Goal: Task Accomplishment & Management: Use online tool/utility

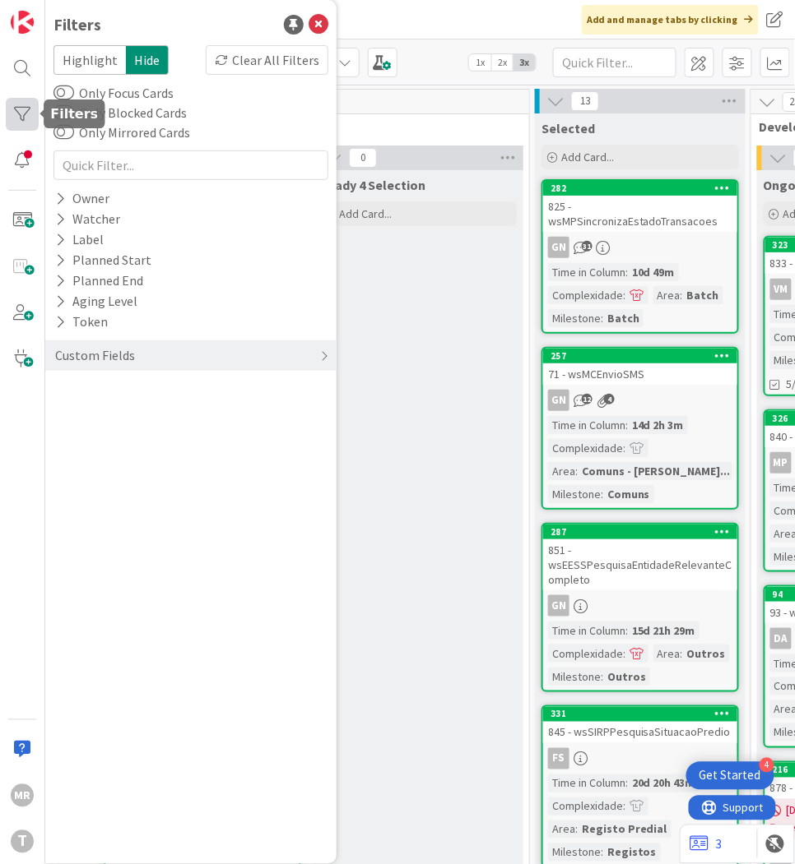
click at [30, 115] on div at bounding box center [22, 114] width 33 height 33
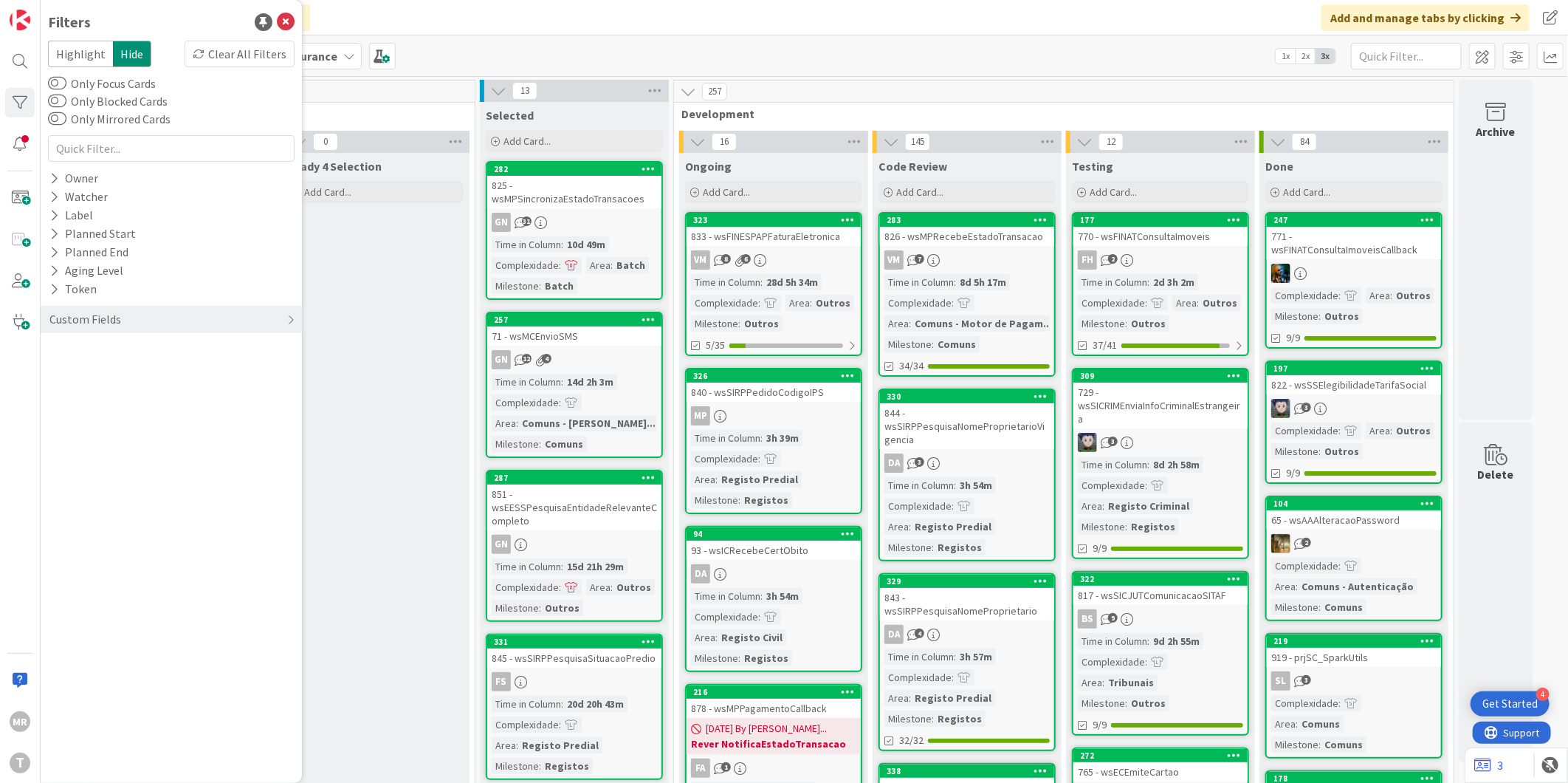
drag, startPoint x: 433, startPoint y: 271, endPoint x: 306, endPoint y: 259, distance: 127.6
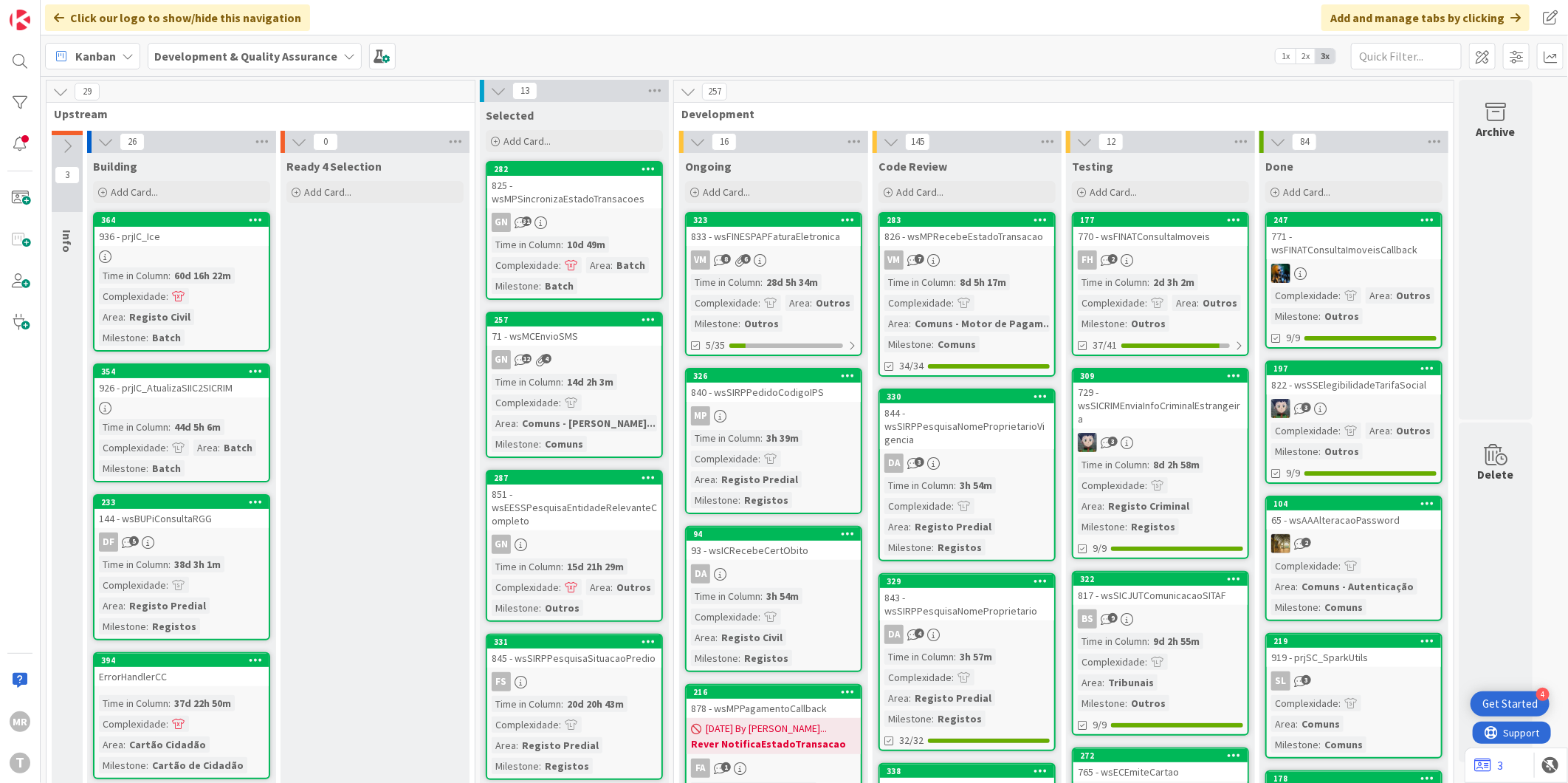
click at [4, 106] on div "[PERSON_NAME]" at bounding box center [20, 392] width 40 height 783
click at [13, 101] on div at bounding box center [20, 102] width 30 height 30
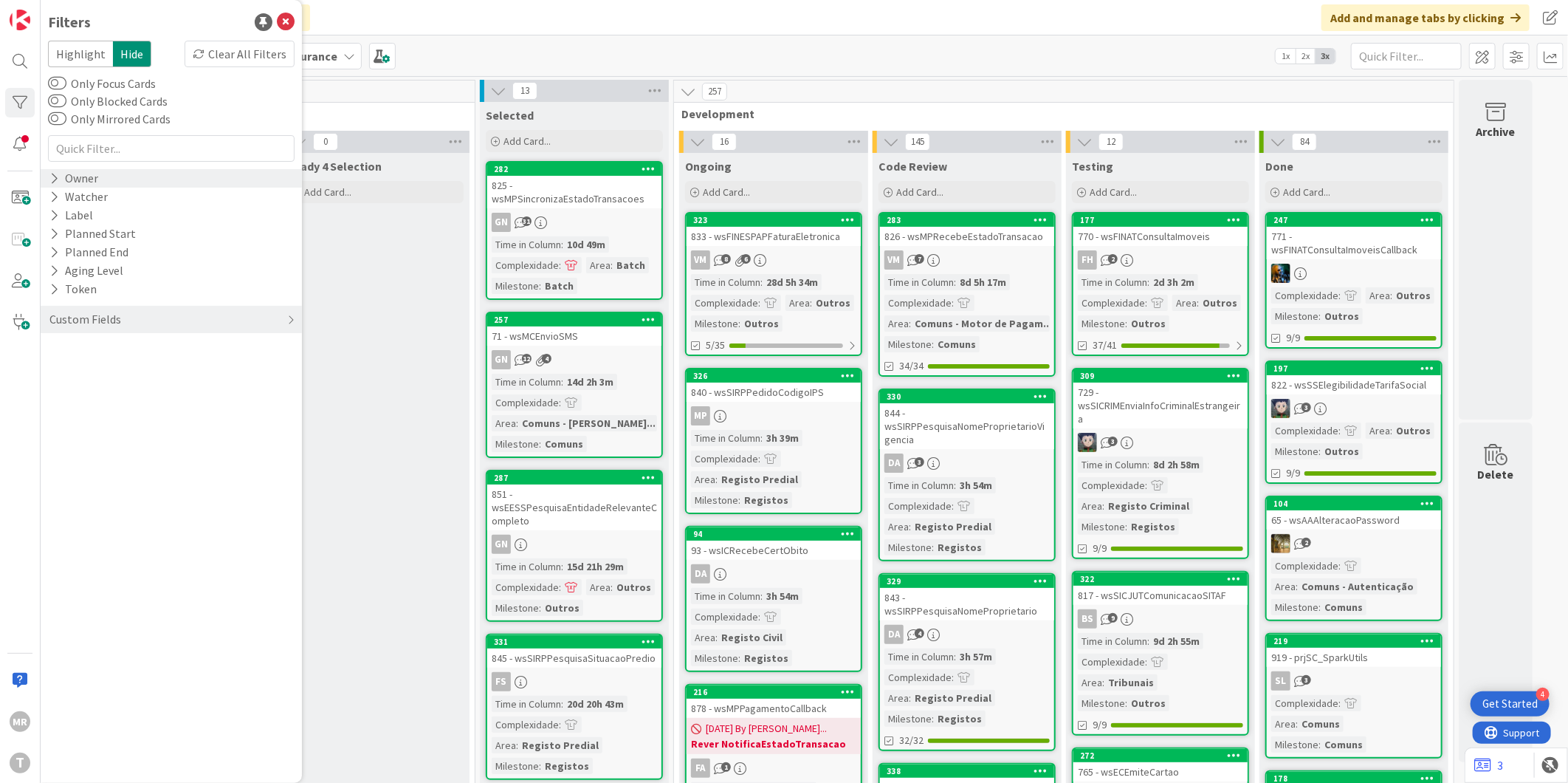
click at [62, 173] on div "Owner" at bounding box center [74, 178] width 52 height 19
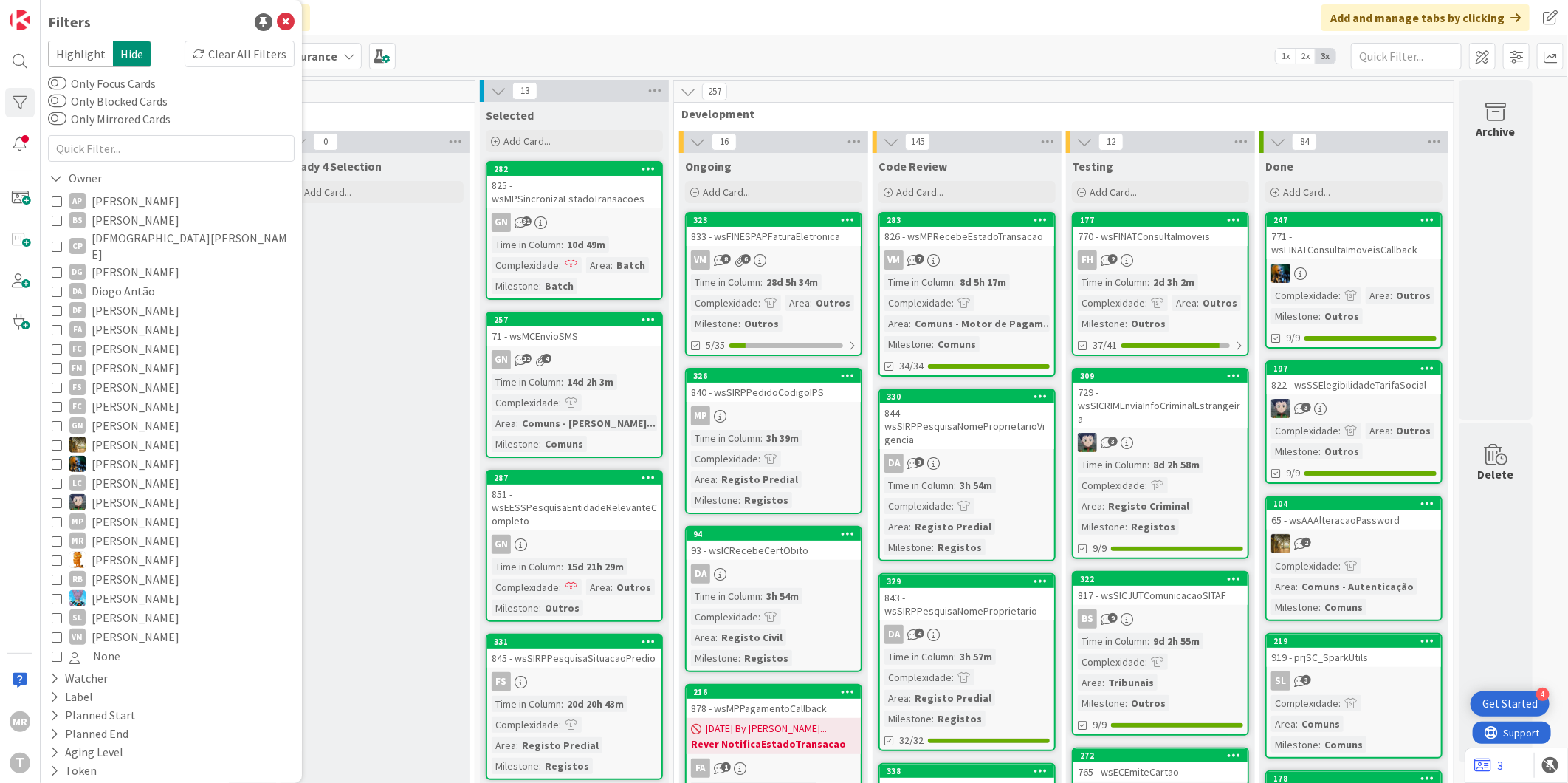
click at [120, 550] on span "[PERSON_NAME]" at bounding box center [136, 559] width 88 height 19
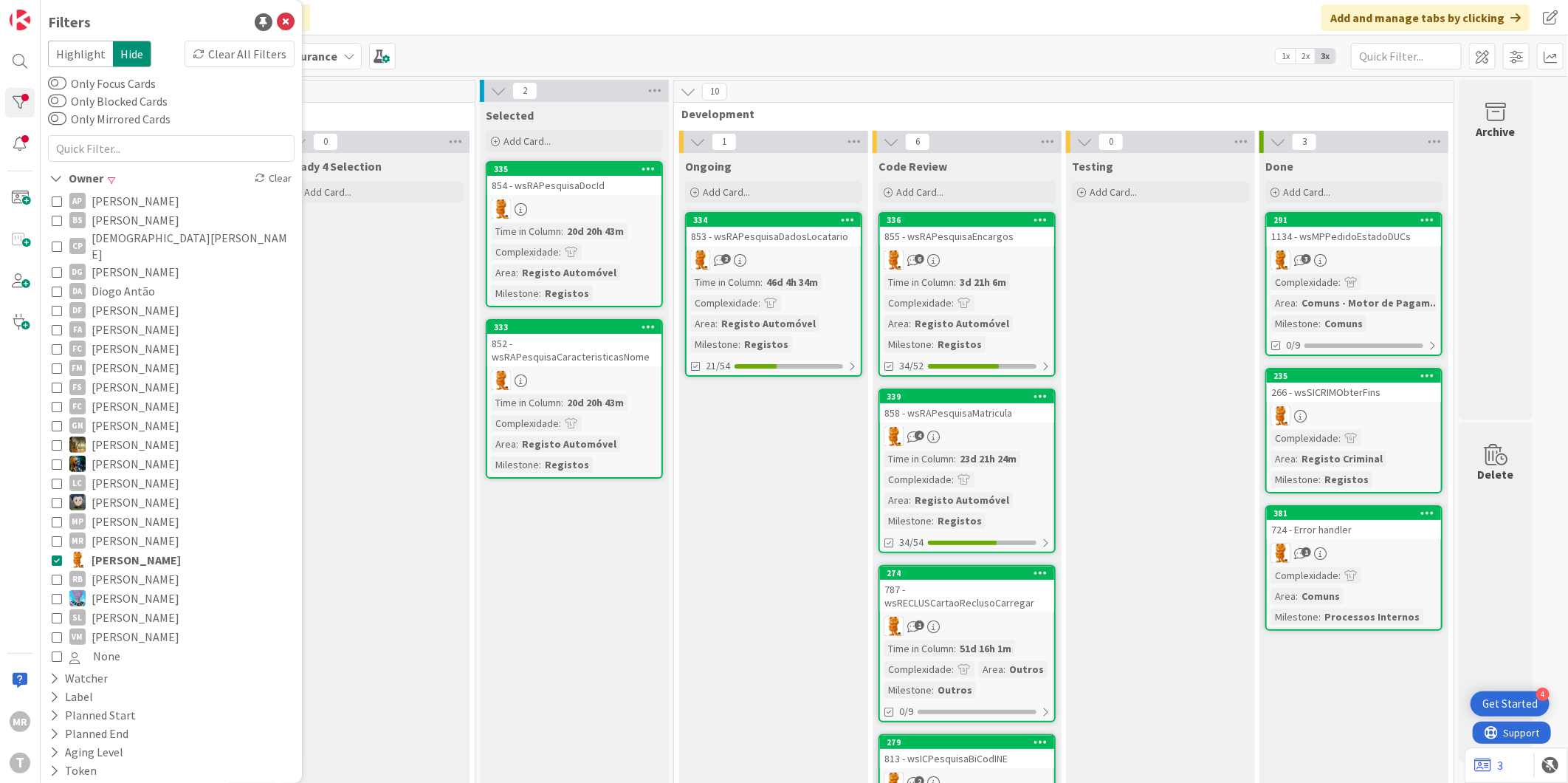
click at [134, 550] on span "[PERSON_NAME]" at bounding box center [136, 559] width 90 height 19
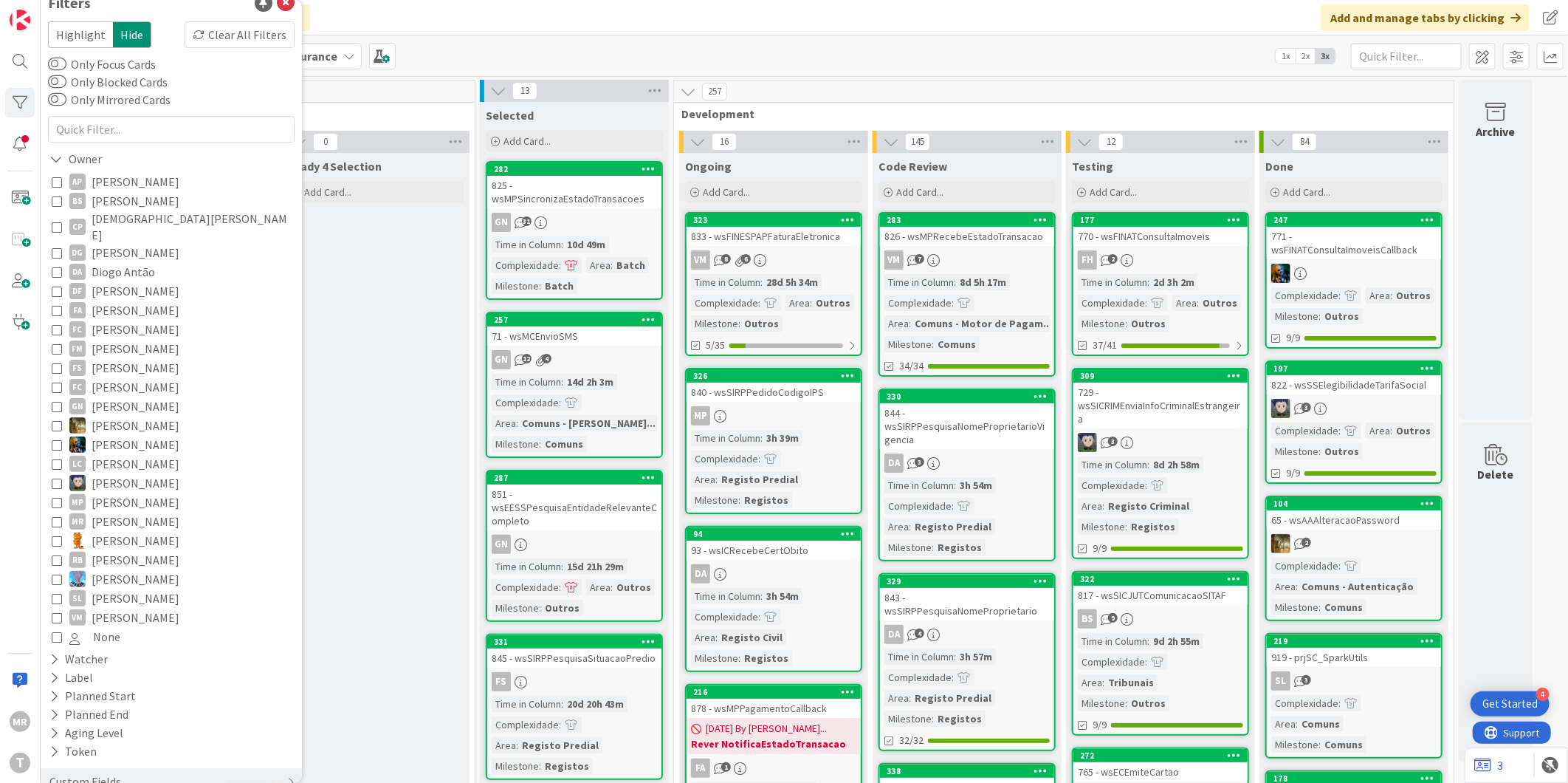
scroll to position [37, 0]
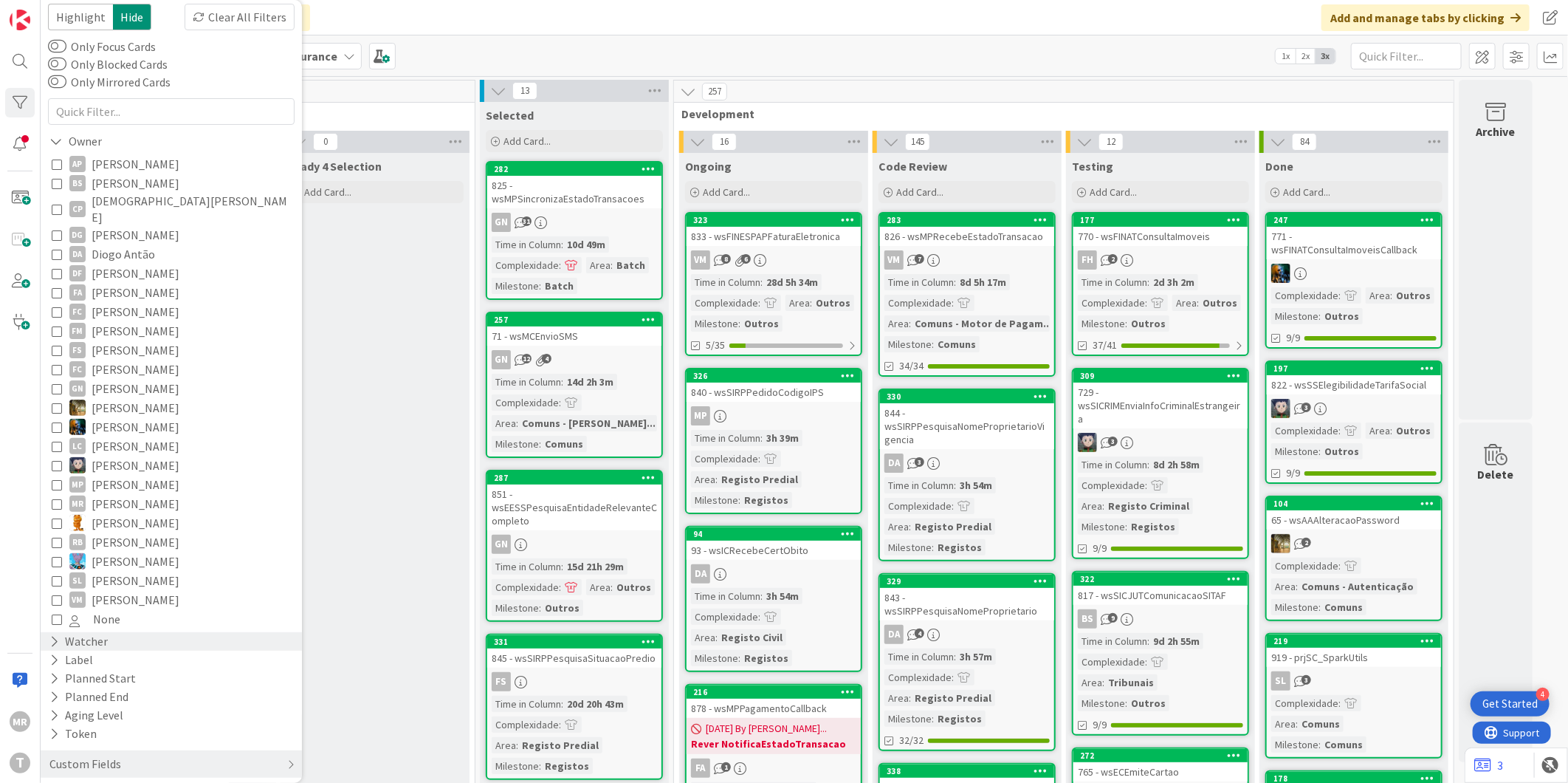
click at [92, 632] on div "Watcher" at bounding box center [78, 641] width 61 height 19
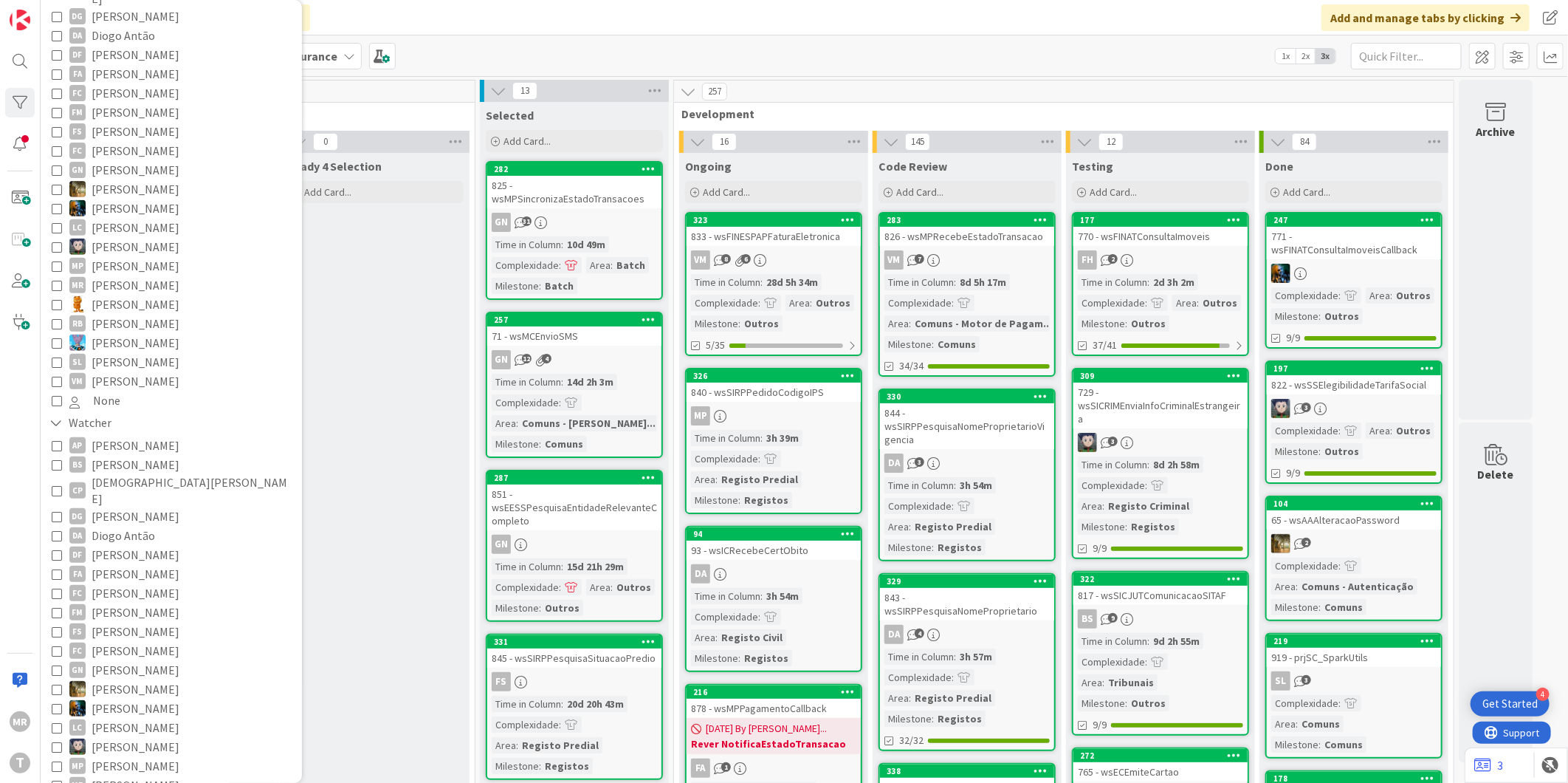
scroll to position [283, 0]
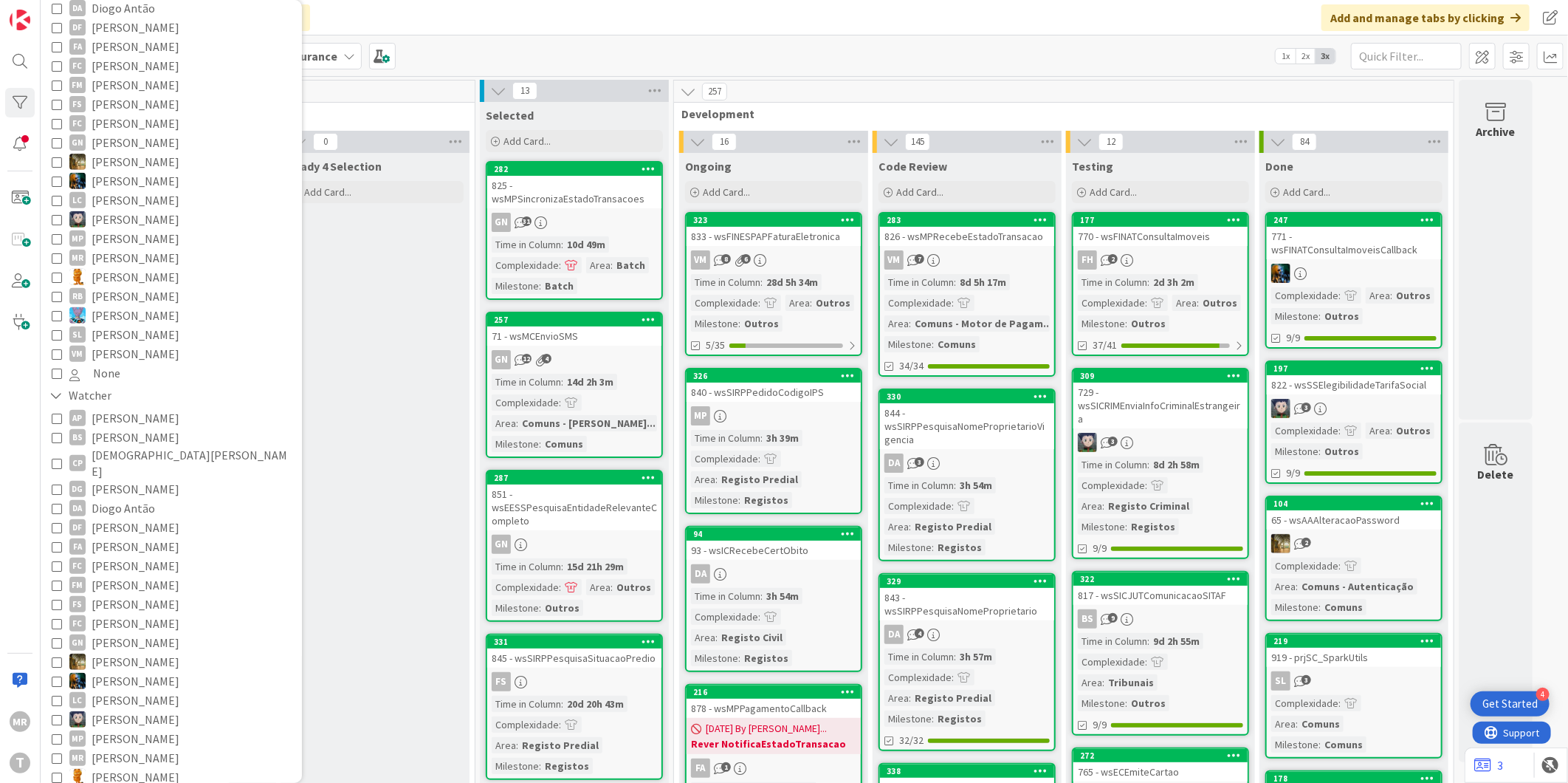
click at [134, 768] on span "[PERSON_NAME]" at bounding box center [136, 777] width 88 height 19
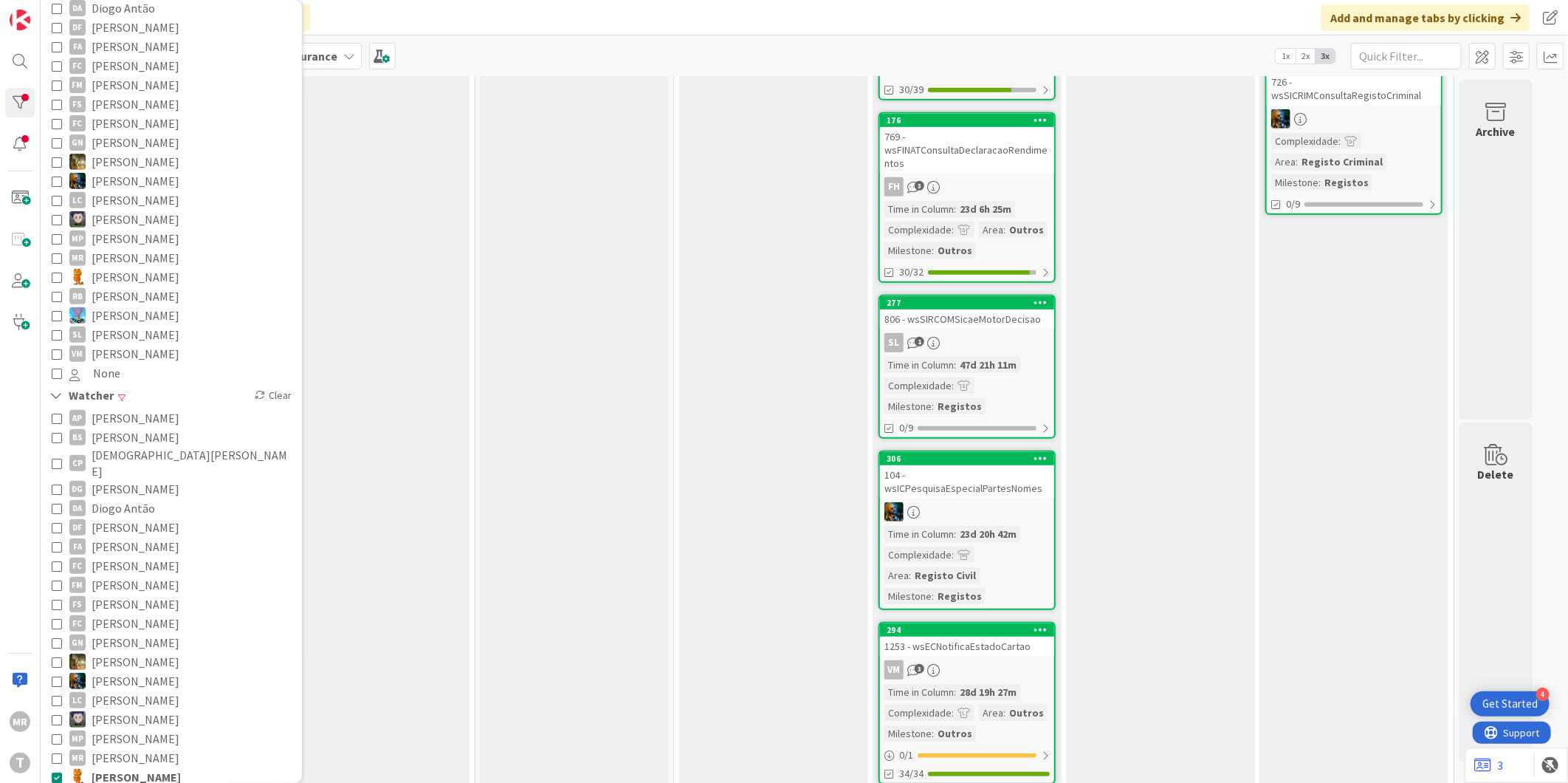
scroll to position [486, 0]
